Goal: Transaction & Acquisition: Purchase product/service

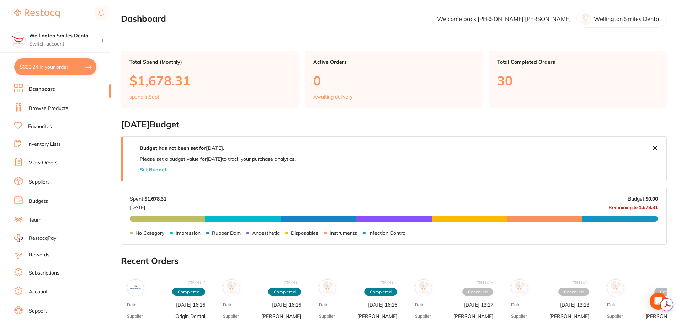
click at [60, 111] on link "Browse Products" at bounding box center [48, 108] width 39 height 7
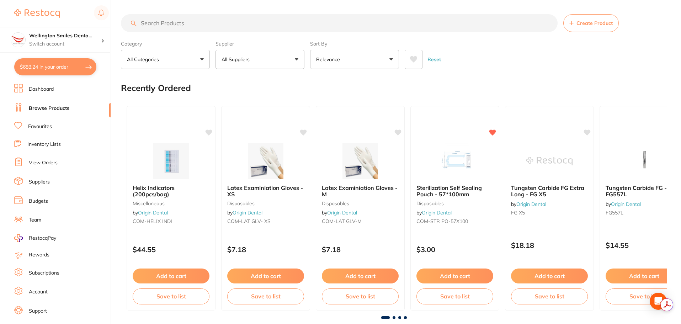
click at [223, 25] on input "search" at bounding box center [339, 23] width 437 height 18
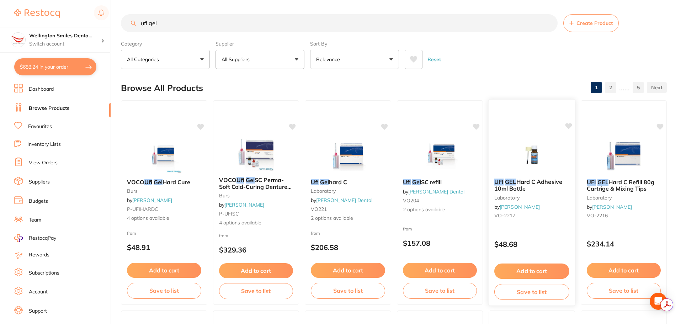
type input "ufi gel"
click at [552, 270] on button "Add to cart" at bounding box center [531, 271] width 75 height 15
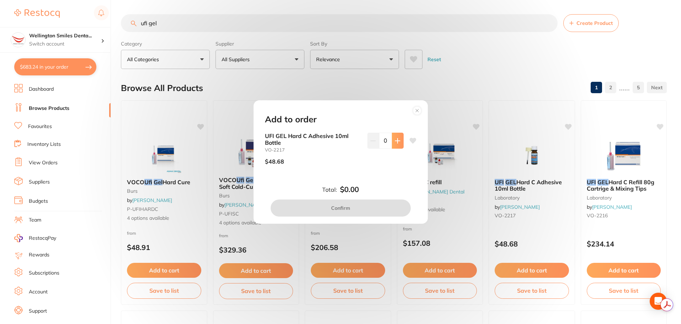
click at [392, 143] on button at bounding box center [398, 141] width 12 height 16
type input "1"
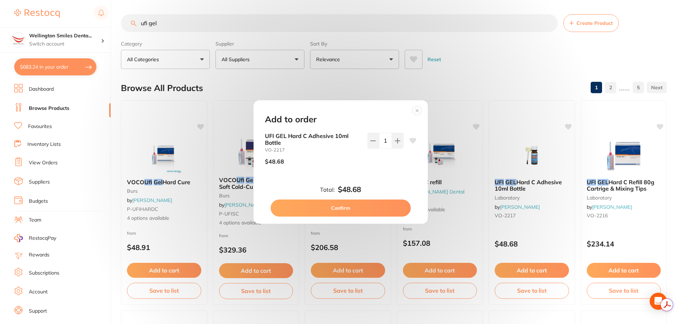
click at [370, 204] on button "Confirm" at bounding box center [341, 208] width 140 height 17
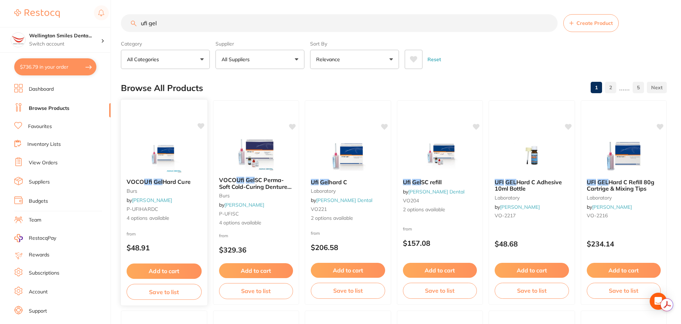
click at [180, 267] on button "Add to cart" at bounding box center [164, 271] width 75 height 15
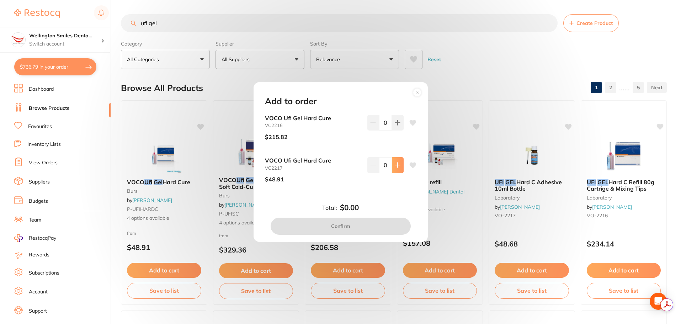
click at [395, 170] on button at bounding box center [398, 165] width 12 height 16
type input "1"
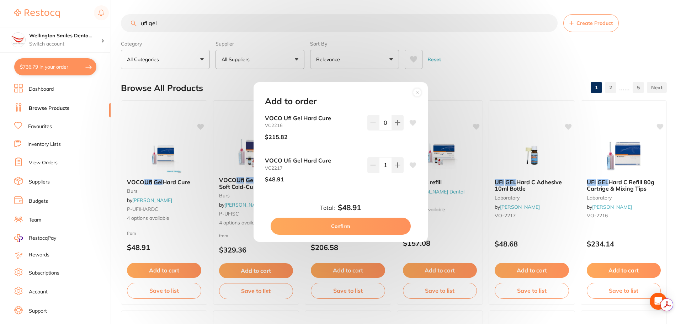
click at [382, 222] on button "Confirm" at bounding box center [341, 226] width 140 height 17
